Goal: Transaction & Acquisition: Purchase product/service

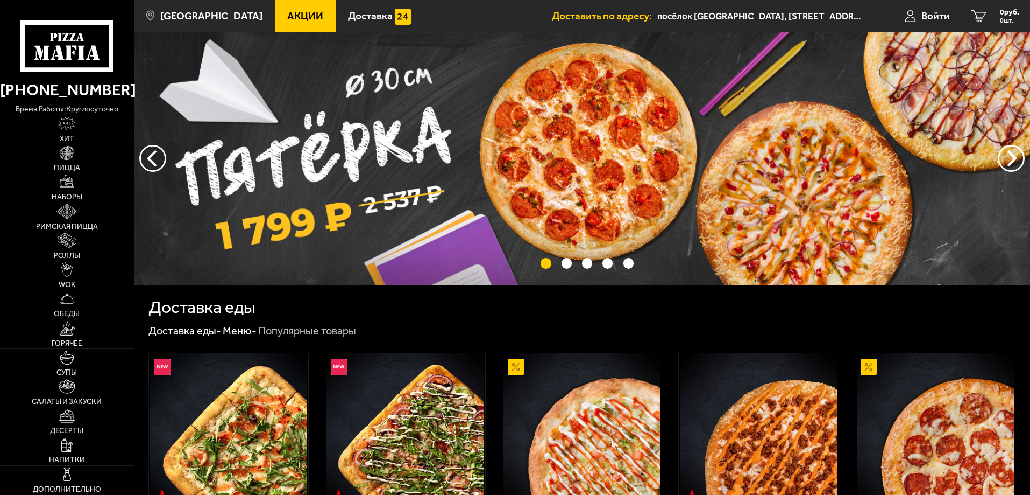
click at [70, 196] on span "Наборы" at bounding box center [67, 197] width 31 height 8
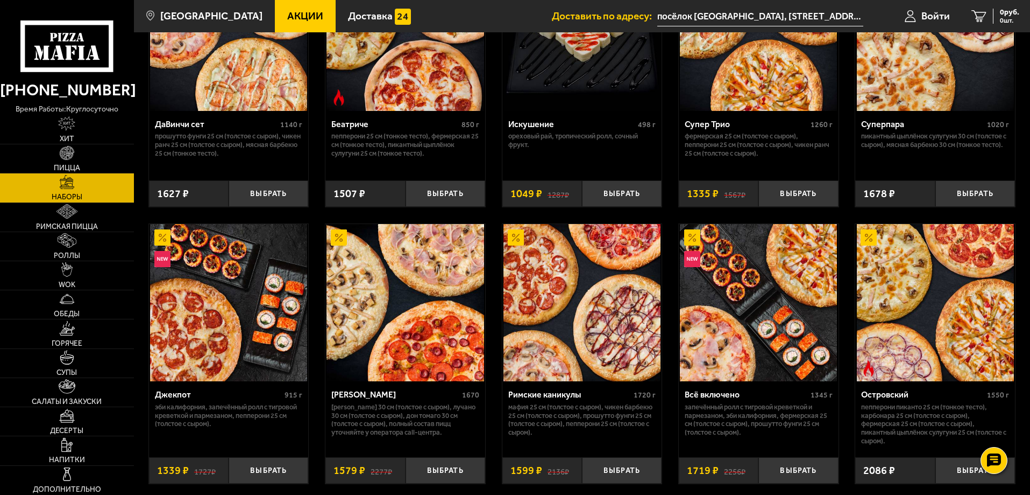
scroll to position [700, 0]
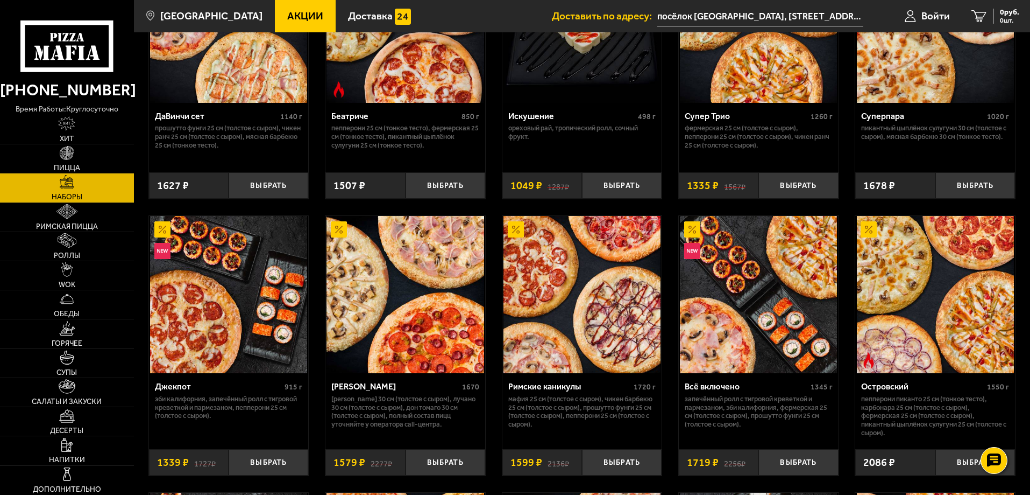
click at [959, 296] on img at bounding box center [935, 294] width 157 height 157
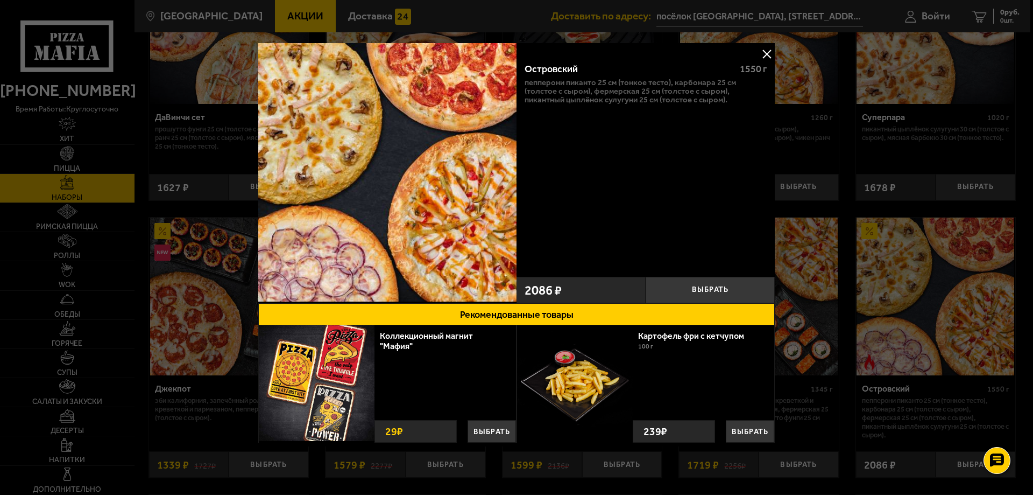
click at [768, 52] on button at bounding box center [767, 54] width 16 height 16
